Goal: Entertainment & Leisure: Consume media (video, audio)

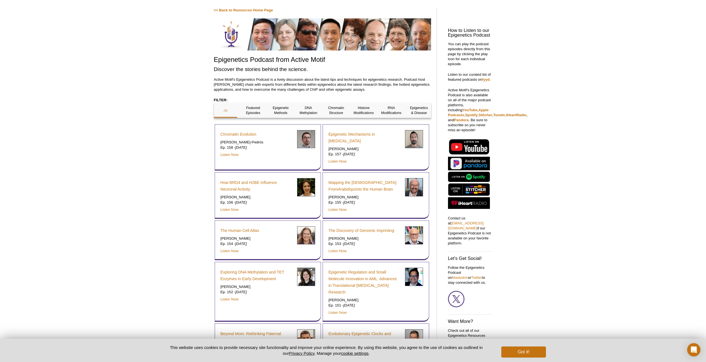
scroll to position [46, 0]
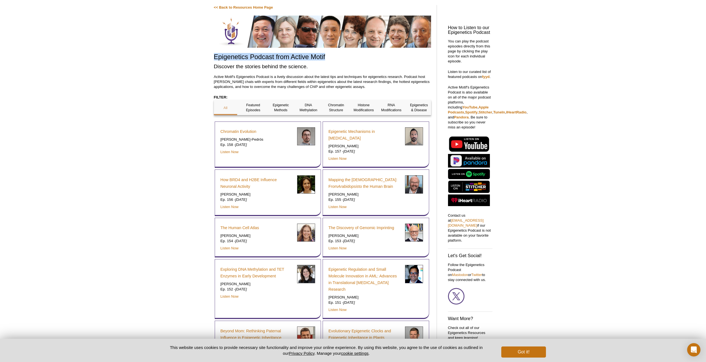
drag, startPoint x: 214, startPoint y: 60, endPoint x: 353, endPoint y: 59, distance: 139.8
click at [353, 59] on h1 "Epigenetics Podcast from Active Motif" at bounding box center [322, 57] width 217 height 8
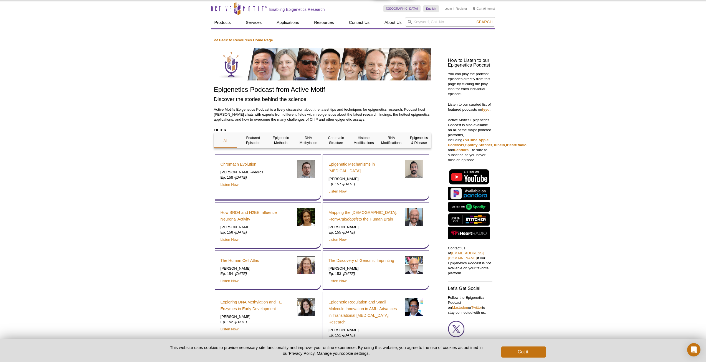
scroll to position [0, 0]
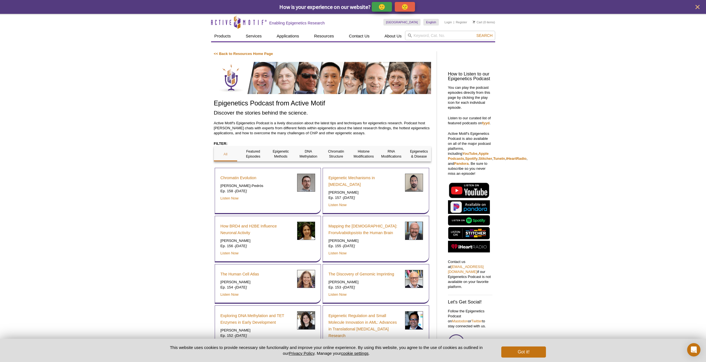
drag, startPoint x: 209, startPoint y: 101, endPoint x: 381, endPoint y: 134, distance: 174.7
click at [381, 134] on p "Active Motif's Epigenetics Podcast is a lively discussion about the latest tips…" at bounding box center [322, 128] width 217 height 15
drag, startPoint x: 372, startPoint y: 133, endPoint x: 153, endPoint y: 112, distance: 220.3
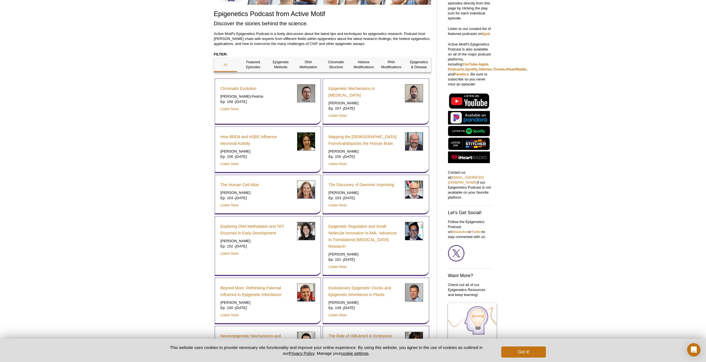
scroll to position [92, 0]
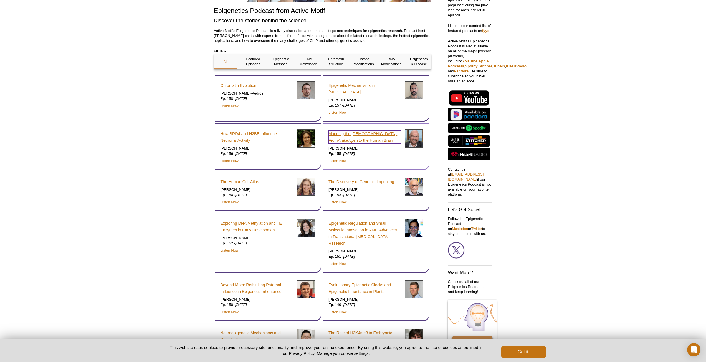
click at [356, 135] on link "Mapping the Epigenome: From Arabidopsis to the Human Brain" at bounding box center [364, 136] width 72 height 13
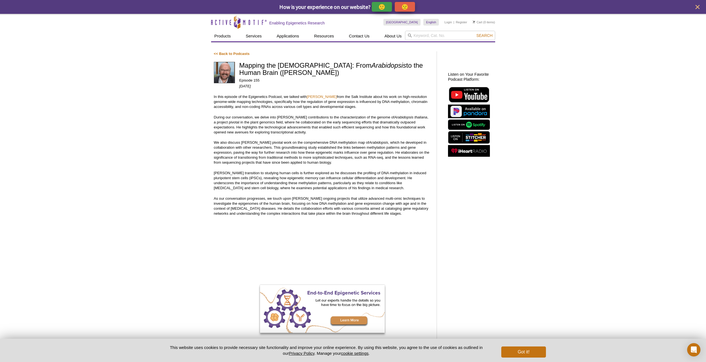
click at [499, 244] on div "Active Motif Logo Enabling Epigenetics Research 0 Search Skip to content Active…" at bounding box center [353, 291] width 706 height 555
drag, startPoint x: 212, startPoint y: 94, endPoint x: 412, endPoint y: 214, distance: 233.4
click at [412, 214] on div "<< Back to Podcasts Mapping the [DEMOGRAPHIC_DATA]: From Arabidopsis to the Hum…" at bounding box center [326, 278] width 231 height 460
click at [412, 214] on p "As our conversation progresses, we touch upon [PERSON_NAME] ongoing projects th…" at bounding box center [322, 206] width 217 height 20
drag, startPoint x: 406, startPoint y: 215, endPoint x: 212, endPoint y: 95, distance: 228.3
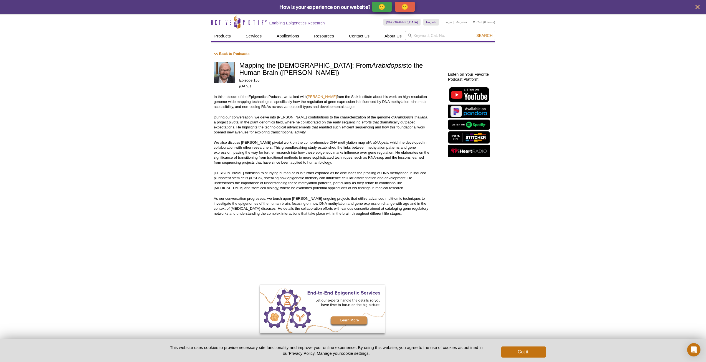
click at [212, 95] on div "<< Back to Podcasts Mapping the [DEMOGRAPHIC_DATA]: From Arabidopsis to the Hum…" at bounding box center [326, 278] width 231 height 460
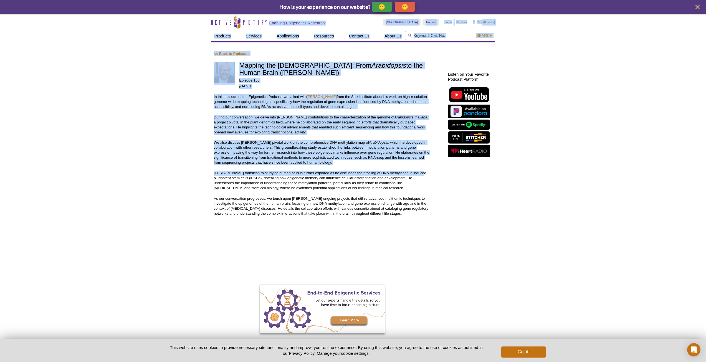
drag, startPoint x: 196, startPoint y: 21, endPoint x: 153, endPoint y: 179, distance: 164.3
click at [167, 179] on div "Active Motif Logo Enabling Epigenetics Research 0 Search Skip to content Active…" at bounding box center [353, 291] width 706 height 555
click at [138, 179] on div "Active Motif Logo Enabling Epigenetics Research 0 Search Skip to content Active…" at bounding box center [353, 291] width 706 height 555
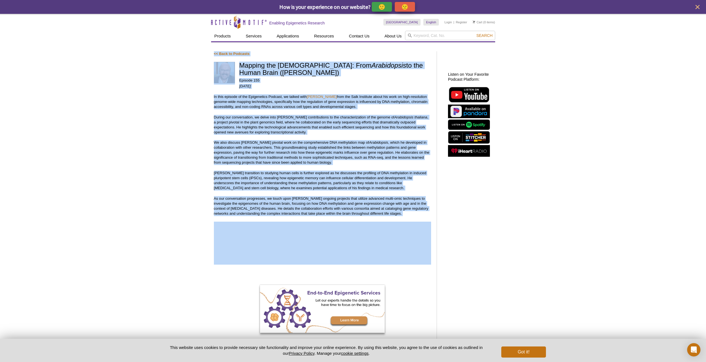
drag, startPoint x: 204, startPoint y: 51, endPoint x: 397, endPoint y: 217, distance: 254.6
click at [397, 217] on div "Active Motif Logo Enabling Epigenetics Research 0 Search Skip to content Active…" at bounding box center [353, 291] width 706 height 555
click at [397, 217] on div "<< Back to Podcasts Mapping the [DEMOGRAPHIC_DATA]: From Arabidopsis to the Hum…" at bounding box center [322, 276] width 217 height 451
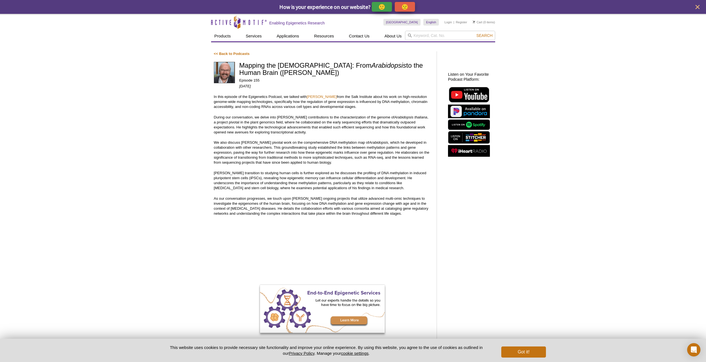
drag, startPoint x: 394, startPoint y: 216, endPoint x: 213, endPoint y: 93, distance: 218.3
click at [213, 93] on div "<< Back to Podcasts Mapping the [DEMOGRAPHIC_DATA]: From Arabidopsis to the Hum…" at bounding box center [326, 278] width 231 height 460
click at [202, 103] on div "Active Motif Logo Enabling Epigenetics Research 0 Search Skip to content Active…" at bounding box center [353, 291] width 706 height 555
drag, startPoint x: 211, startPoint y: 55, endPoint x: 400, endPoint y: 214, distance: 247.8
click at [400, 214] on div "<< Back to Podcasts Mapping the [DEMOGRAPHIC_DATA]: From Arabidopsis to the Hum…" at bounding box center [326, 278] width 231 height 460
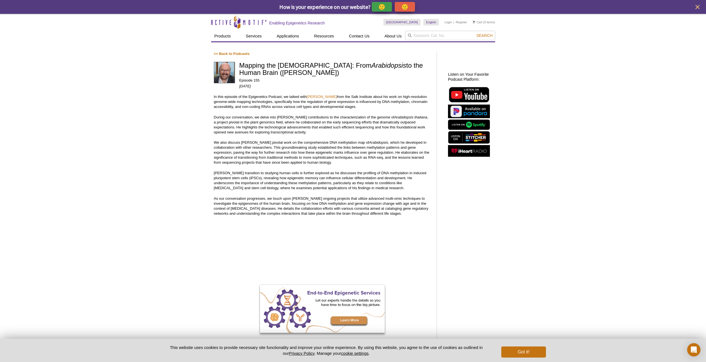
click at [400, 214] on p "As our conversation progresses, we touch upon [PERSON_NAME] ongoing projects th…" at bounding box center [322, 206] width 217 height 20
drag, startPoint x: 398, startPoint y: 216, endPoint x: 211, endPoint y: 97, distance: 221.2
click at [211, 97] on div "<< Back to Podcasts Mapping the [DEMOGRAPHIC_DATA]: From Arabidopsis to the Hum…" at bounding box center [326, 278] width 231 height 460
drag, startPoint x: 240, startPoint y: 64, endPoint x: 396, endPoint y: 213, distance: 216.3
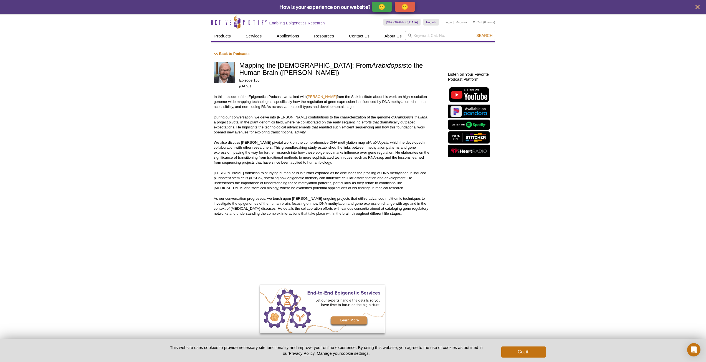
click at [396, 213] on div "<< Back to Podcasts Mapping the [DEMOGRAPHIC_DATA]: From Arabidopsis to the Hum…" at bounding box center [322, 276] width 217 height 451
click at [396, 213] on p "As our conversation progresses, we touch upon [PERSON_NAME] ongoing projects th…" at bounding box center [322, 206] width 217 height 20
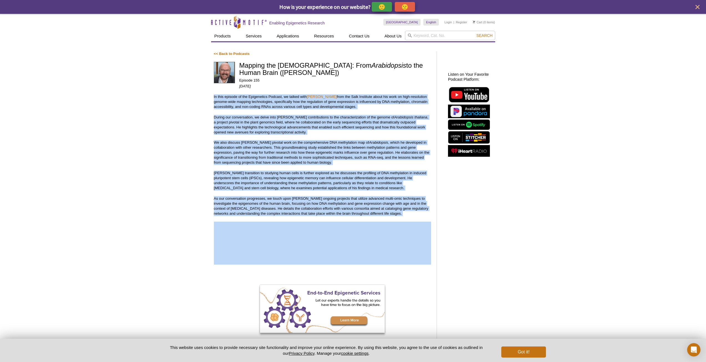
drag, startPoint x: 403, startPoint y: 217, endPoint x: 214, endPoint y: 97, distance: 223.5
click at [214, 97] on div "<< Back to Podcasts Mapping the [DEMOGRAPHIC_DATA]: From Arabidopsis to the Hum…" at bounding box center [322, 276] width 217 height 451
click at [214, 97] on p "In this episode of the Epigenetics Podcast, we talked with [PERSON_NAME] from t…" at bounding box center [322, 101] width 217 height 15
drag, startPoint x: 240, startPoint y: 65, endPoint x: 390, endPoint y: 216, distance: 212.8
click at [390, 216] on div "<< Back to Podcasts Mapping the [DEMOGRAPHIC_DATA]: From Arabidopsis to the Hum…" at bounding box center [322, 276] width 217 height 451
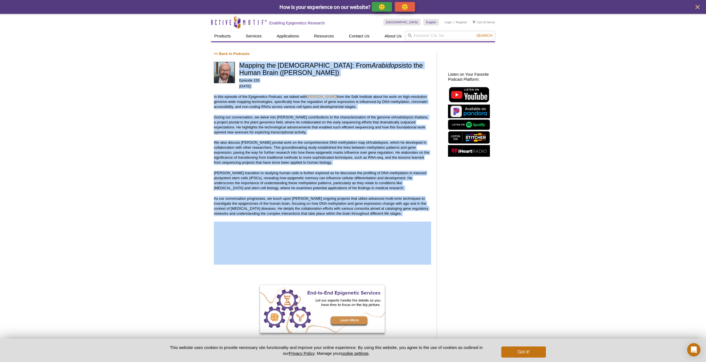
click at [390, 216] on p "As our conversation progresses, we touch upon [PERSON_NAME] ongoing projects th…" at bounding box center [322, 206] width 217 height 20
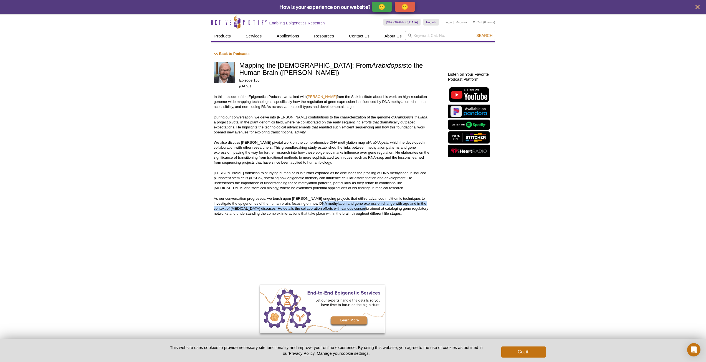
drag, startPoint x: 349, startPoint y: 208, endPoint x: 233, endPoint y: 199, distance: 116.9
click at [306, 205] on p "As our conversation progresses, we touch upon [PERSON_NAME] ongoing projects th…" at bounding box center [322, 206] width 217 height 20
click at [169, 199] on div "Active Motif Logo Enabling Epigenetics Research 0 Search Skip to content Active…" at bounding box center [353, 291] width 706 height 555
drag, startPoint x: 239, startPoint y: 63, endPoint x: 403, endPoint y: 214, distance: 222.5
click at [403, 214] on div "<< Back to Podcasts Mapping the [DEMOGRAPHIC_DATA]: From Arabidopsis to the Hum…" at bounding box center [322, 276] width 217 height 451
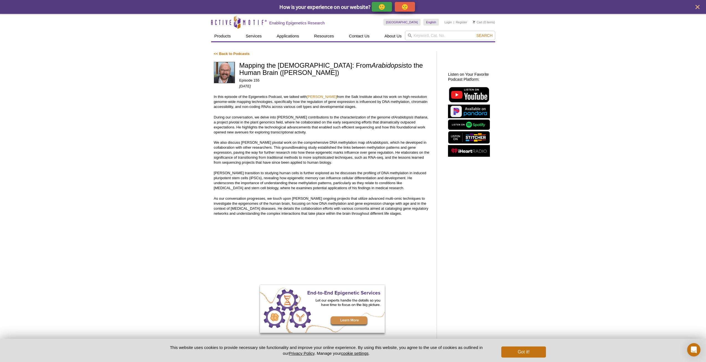
click at [403, 215] on p "As our conversation progresses, we touch upon [PERSON_NAME] ongoing projects th…" at bounding box center [322, 206] width 217 height 20
click at [208, 130] on div "Active Motif Logo Enabling Epigenetics Research 0 Search Skip to content Active…" at bounding box center [353, 291] width 706 height 555
click at [218, 96] on p "In this episode of the Epigenetics Podcast, we talked with [PERSON_NAME] from t…" at bounding box center [322, 101] width 217 height 15
drag, startPoint x: 213, startPoint y: 96, endPoint x: 404, endPoint y: 214, distance: 224.3
click at [404, 214] on div "<< Back to Podcasts Mapping the [DEMOGRAPHIC_DATA]: From Arabidopsis to the Hum…" at bounding box center [326, 278] width 231 height 460
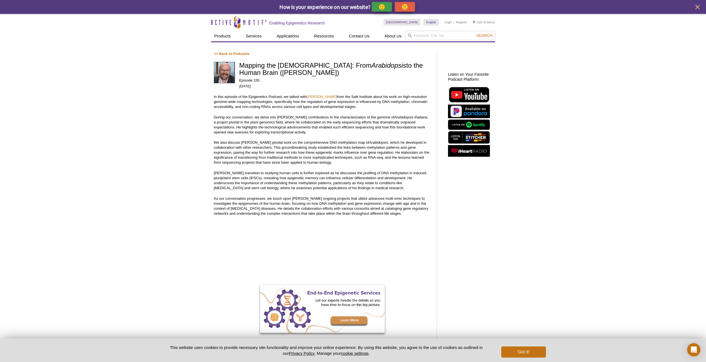
click at [404, 214] on p "As our conversation progresses, we touch upon [PERSON_NAME] ongoing projects th…" at bounding box center [322, 206] width 217 height 20
drag, startPoint x: 397, startPoint y: 215, endPoint x: 181, endPoint y: 96, distance: 246.8
click at [181, 96] on div "Active Motif Logo Enabling Epigenetics Research 0 Search Skip to content Active…" at bounding box center [353, 291] width 706 height 555
click at [292, 144] on p "We also discuss [PERSON_NAME] pivotal work on the comprehensive DNA methylation…" at bounding box center [322, 152] width 217 height 25
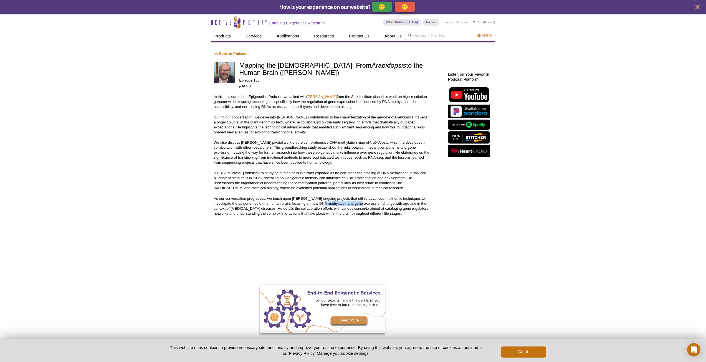
drag, startPoint x: 348, startPoint y: 204, endPoint x: 278, endPoint y: 202, distance: 69.6
click at [308, 202] on p "As our conversation progresses, we touch upon [PERSON_NAME] ongoing projects th…" at bounding box center [322, 206] width 217 height 20
drag, startPoint x: 278, startPoint y: 202, endPoint x: 351, endPoint y: 207, distance: 73.1
click at [351, 207] on p "As our conversation progresses, we touch upon [PERSON_NAME] ongoing projects th…" at bounding box center [322, 206] width 217 height 20
click at [399, 207] on p "As our conversation progresses, we touch upon [PERSON_NAME] ongoing projects th…" at bounding box center [322, 206] width 217 height 20
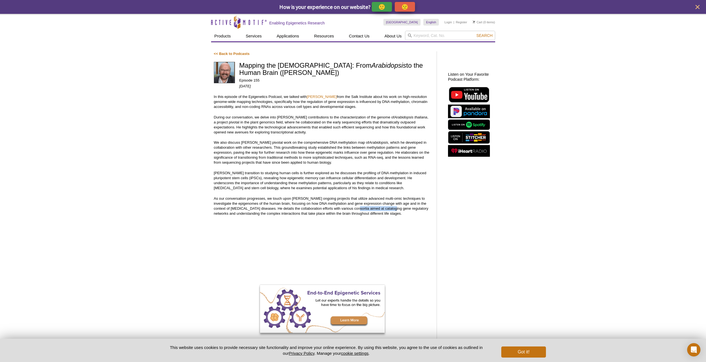
drag, startPoint x: 379, startPoint y: 207, endPoint x: 342, endPoint y: 207, distance: 37.2
click at [342, 207] on p "As our conversation progresses, we touch upon [PERSON_NAME] ongoing projects th…" at bounding box center [322, 206] width 217 height 20
click at [304, 203] on p "As our conversation progresses, we touch upon [PERSON_NAME] ongoing projects th…" at bounding box center [322, 206] width 217 height 20
click at [173, 171] on div "Active Motif Logo Enabling Epigenetics Research 0 Search Skip to content Active…" at bounding box center [353, 291] width 706 height 555
click at [170, 126] on div "Active Motif Logo Enabling Epigenetics Research 0 Search Skip to content Active…" at bounding box center [353, 291] width 706 height 555
